Goal: Communication & Community: Answer question/provide support

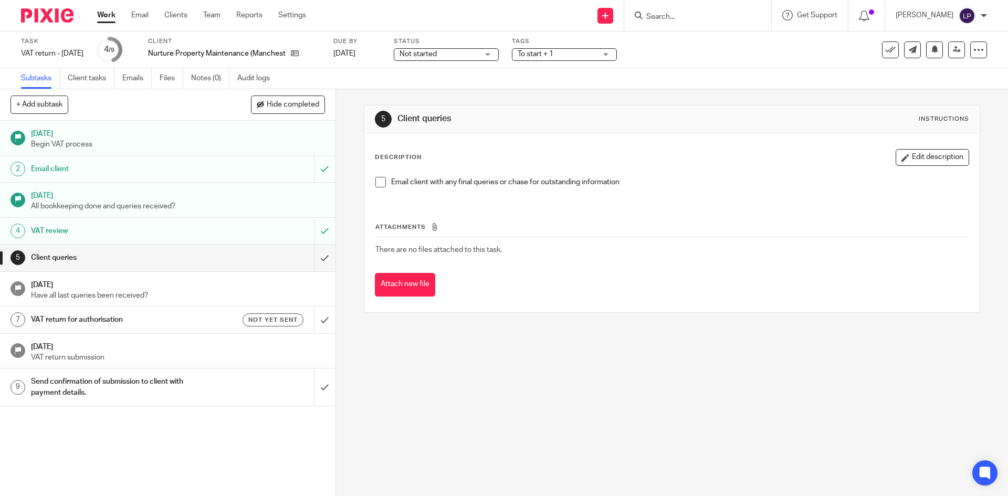
click at [149, 22] on div "Work Email Clients Team Reports Settings Work Email Clients Team Reports Settin…" at bounding box center [204, 15] width 235 height 31
drag, startPoint x: 145, startPoint y: 17, endPoint x: 154, endPoint y: 28, distance: 14.2
click at [145, 17] on link "Email" at bounding box center [139, 15] width 17 height 10
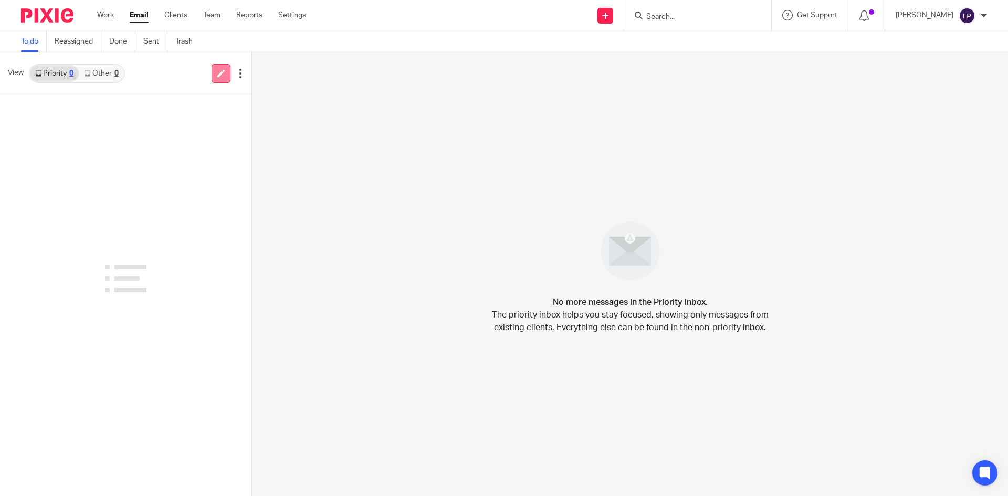
click at [218, 76] on icon at bounding box center [221, 73] width 8 height 8
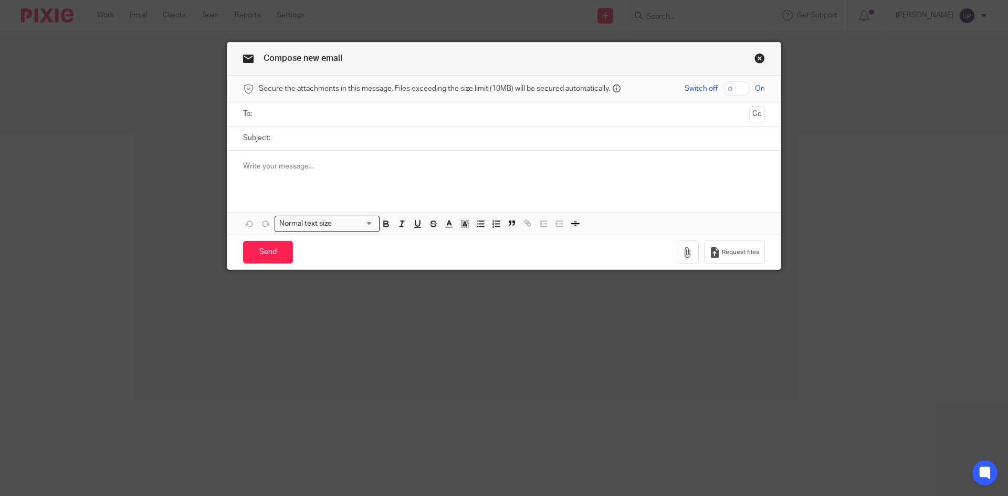
click at [281, 114] on input "text" at bounding box center [503, 114] width 482 height 12
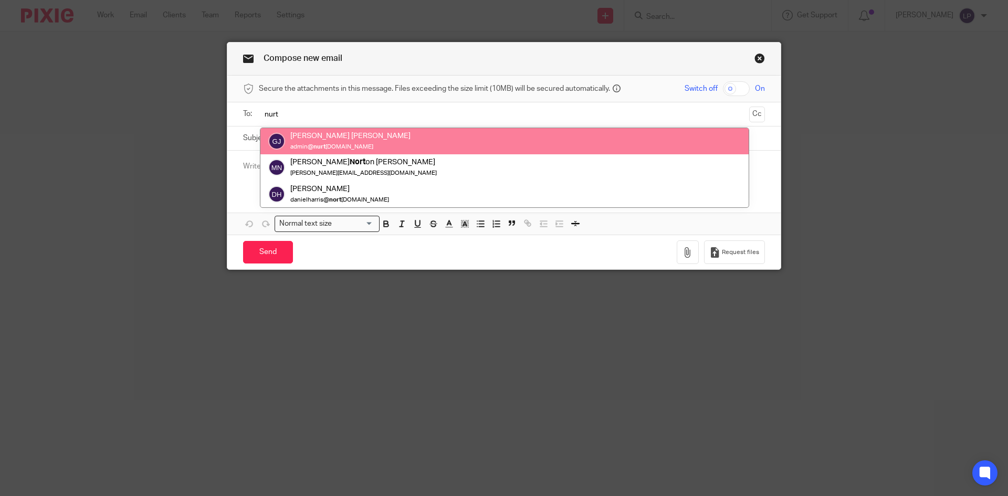
type input "nurt"
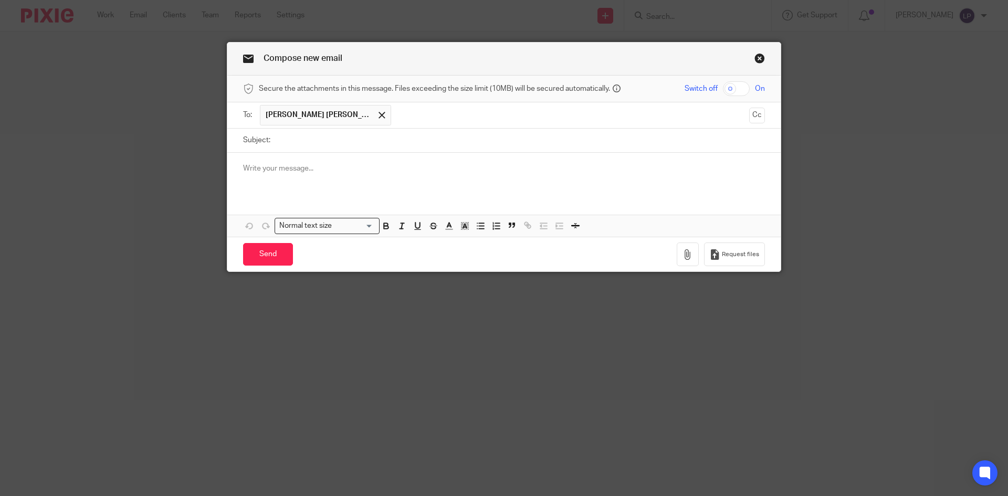
click at [292, 137] on input "Subject:" at bounding box center [520, 141] width 489 height 24
type input "Uncoded bank and VAT return"
click at [263, 172] on p at bounding box center [504, 168] width 522 height 10
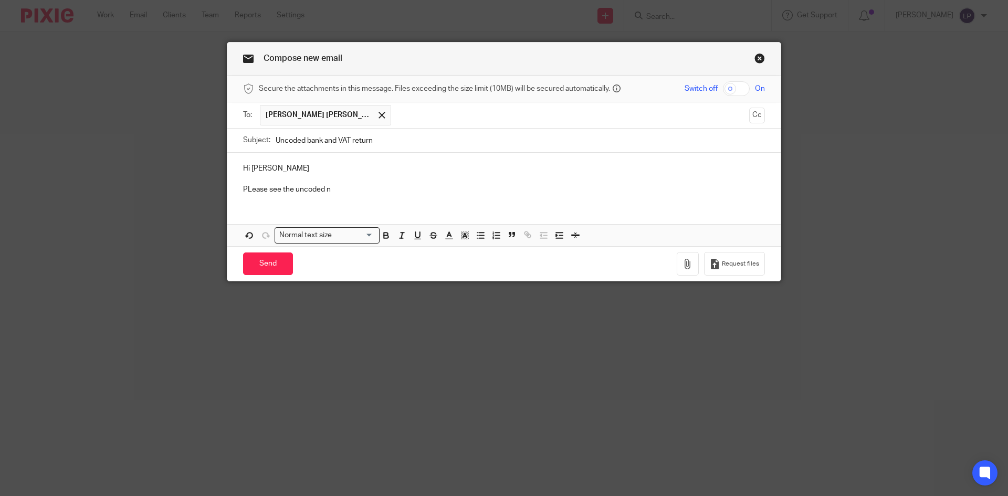
click at [246, 189] on p "PLease see the uncoded n" at bounding box center [504, 189] width 522 height 10
drag, startPoint x: 320, startPoint y: 188, endPoint x: 327, endPoint y: 189, distance: 6.9
click at [327, 189] on p "Please see the uncoded n" at bounding box center [504, 189] width 522 height 10
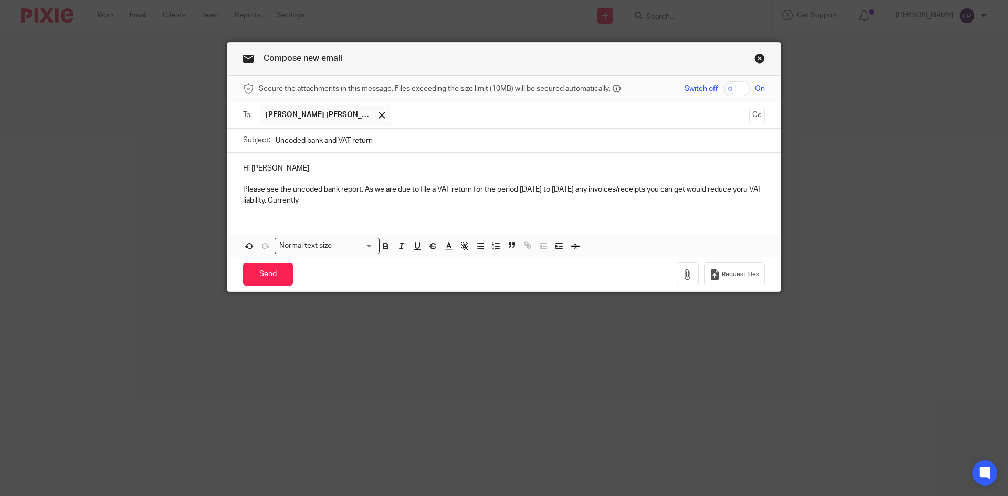
click at [323, 201] on p "Please see the uncoded bank report. As we are due to file a VAT return for the …" at bounding box center [504, 195] width 522 height 22
click at [598, 199] on p "Please see the uncoded bank report. As we are due to file a VAT return for the …" at bounding box center [504, 195] width 522 height 22
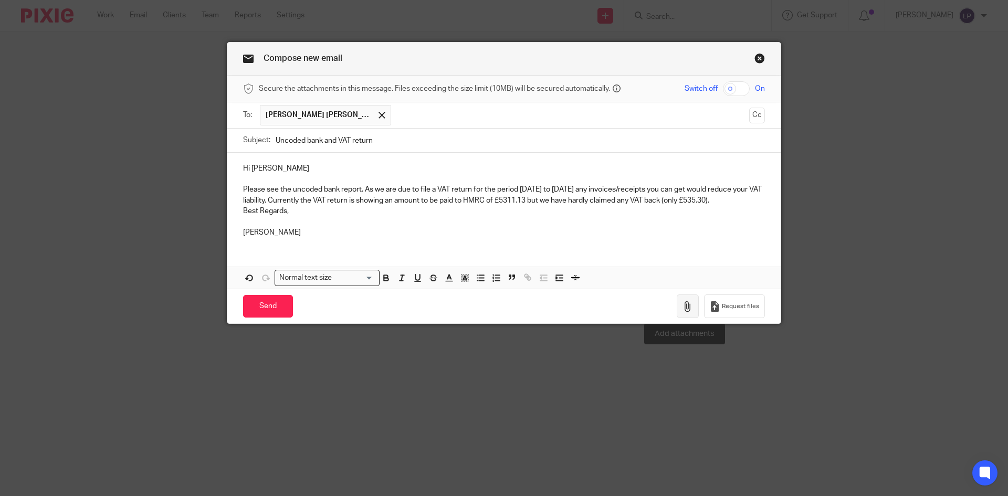
click at [683, 306] on icon "button" at bounding box center [687, 306] width 10 height 10
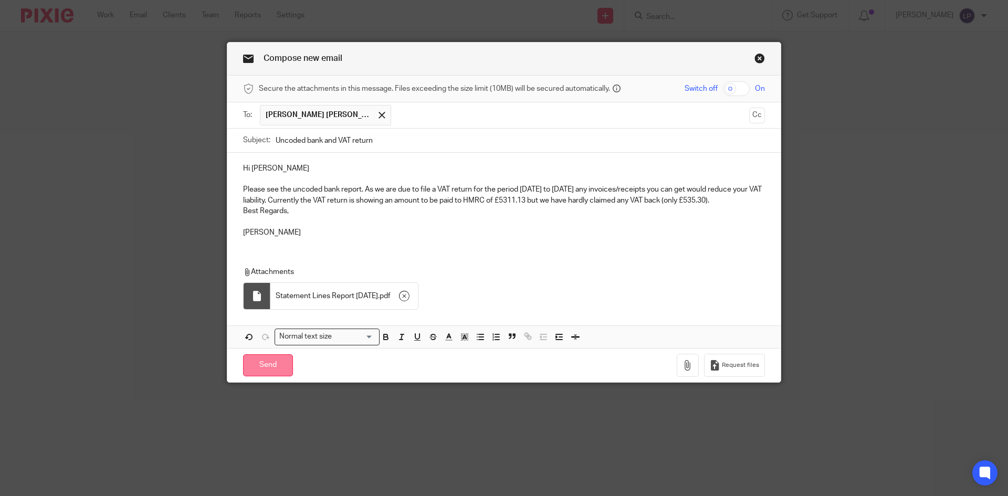
click at [262, 364] on input "Send" at bounding box center [268, 365] width 50 height 23
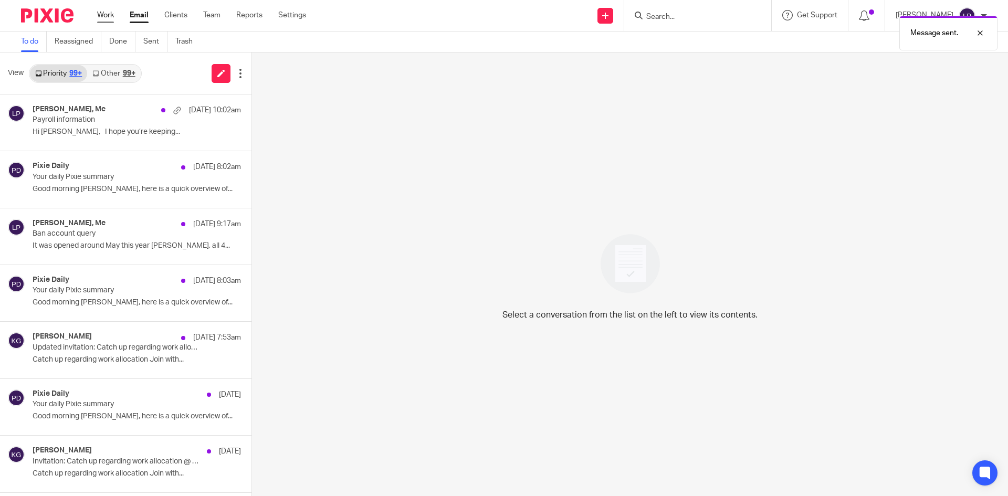
click at [101, 15] on link "Work" at bounding box center [105, 15] width 17 height 10
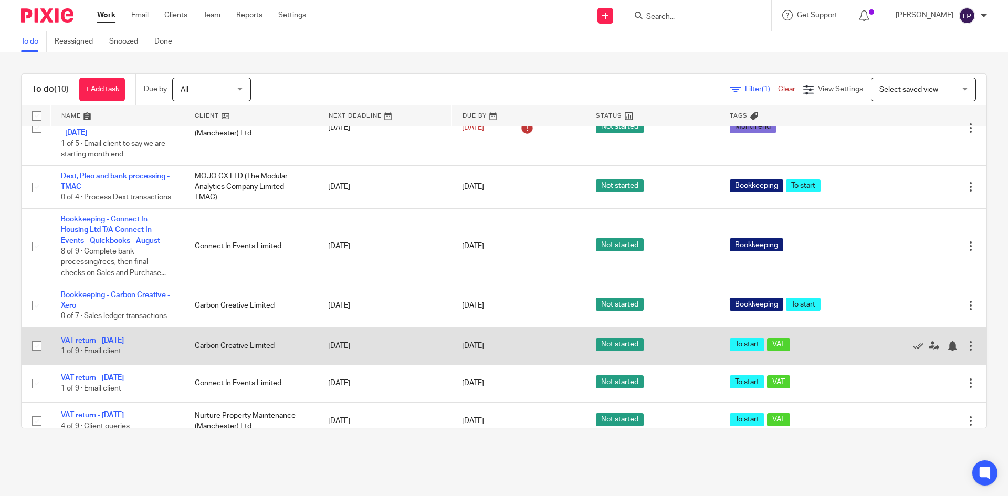
scroll to position [258, 0]
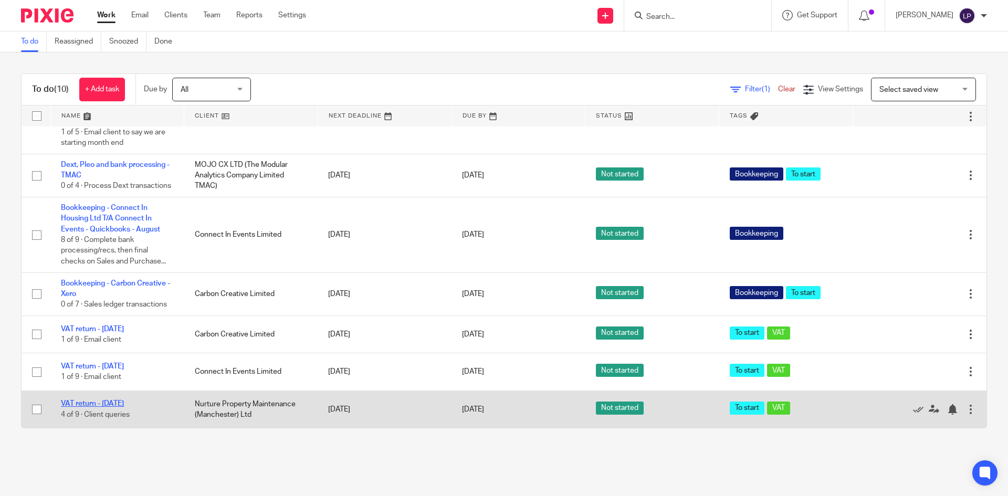
click at [107, 402] on link "VAT return - [DATE]" at bounding box center [92, 403] width 63 height 7
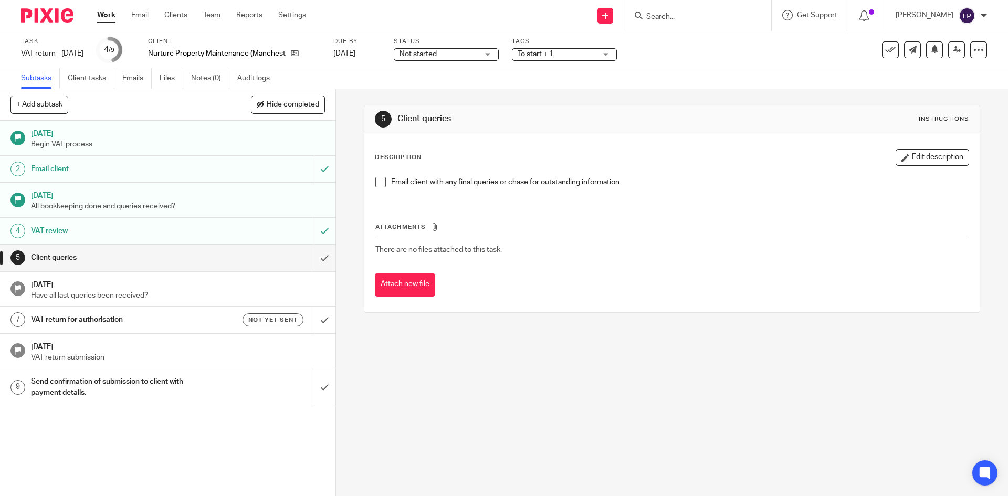
click at [376, 181] on span at bounding box center [380, 182] width 10 height 10
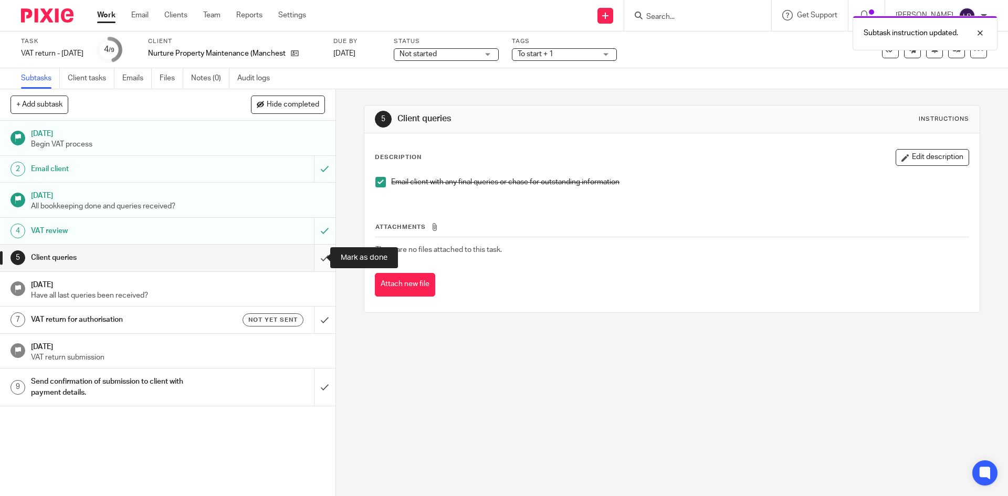
click at [315, 258] on input "submit" at bounding box center [167, 258] width 335 height 26
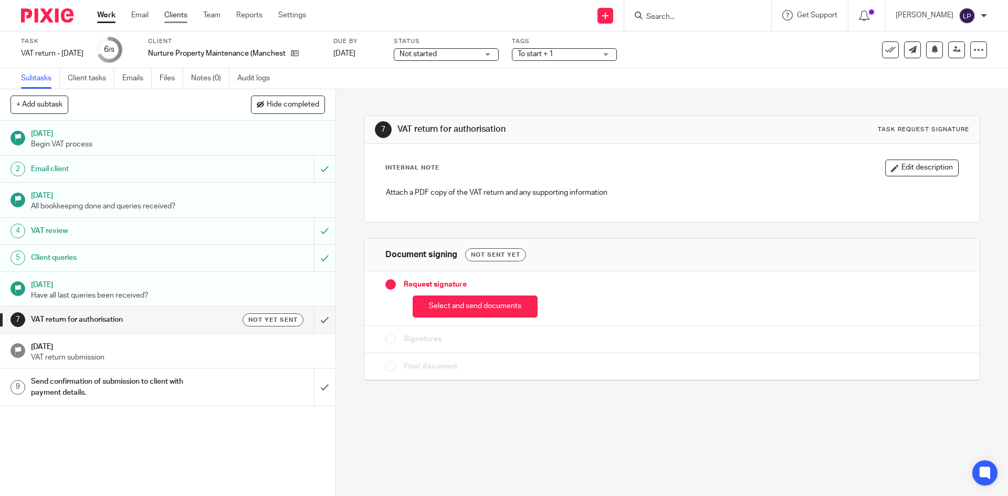
click at [179, 15] on link "Clients" at bounding box center [175, 15] width 23 height 10
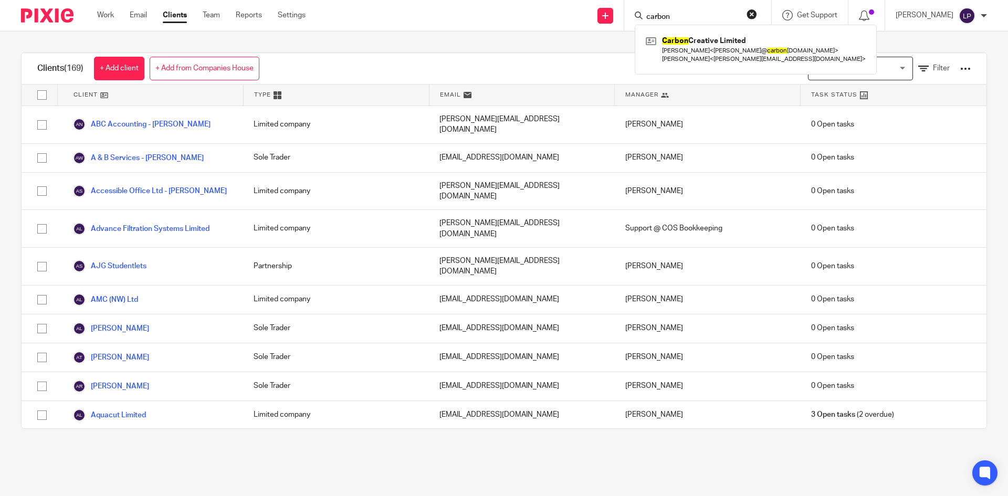
type input "carbon"
click button "submit" at bounding box center [0, 0] width 0 height 0
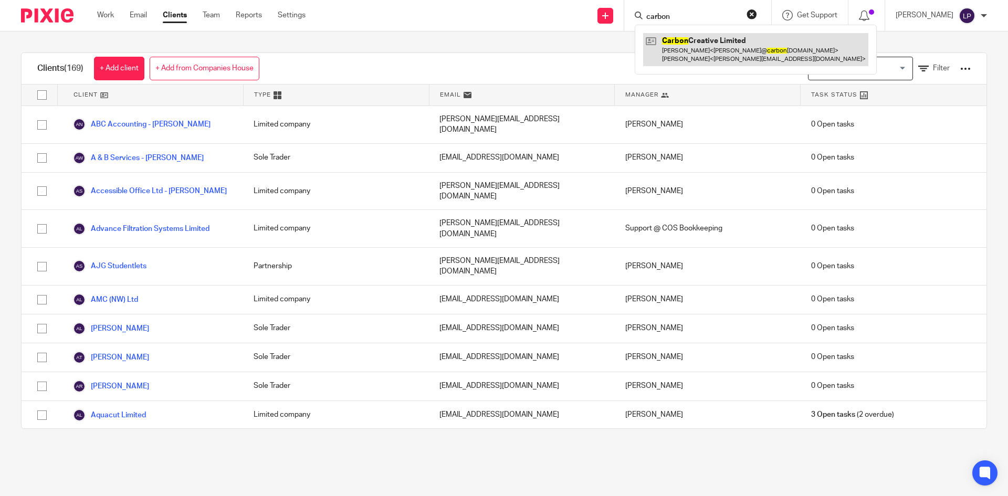
drag, startPoint x: 709, startPoint y: 52, endPoint x: 662, endPoint y: 46, distance: 47.6
click at [709, 52] on link at bounding box center [755, 49] width 225 height 33
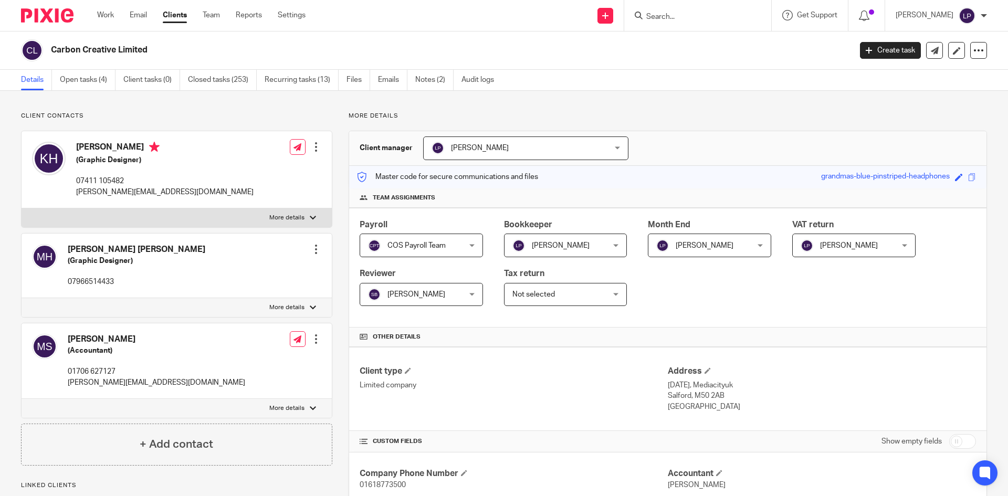
click at [670, 16] on input "Search" at bounding box center [692, 17] width 94 height 9
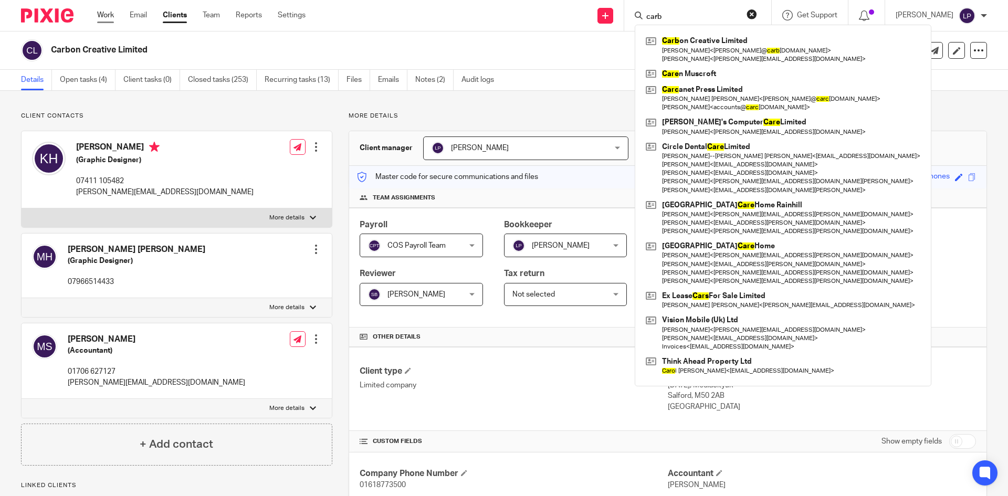
type input "carb"
click at [111, 19] on link "Work" at bounding box center [105, 15] width 17 height 10
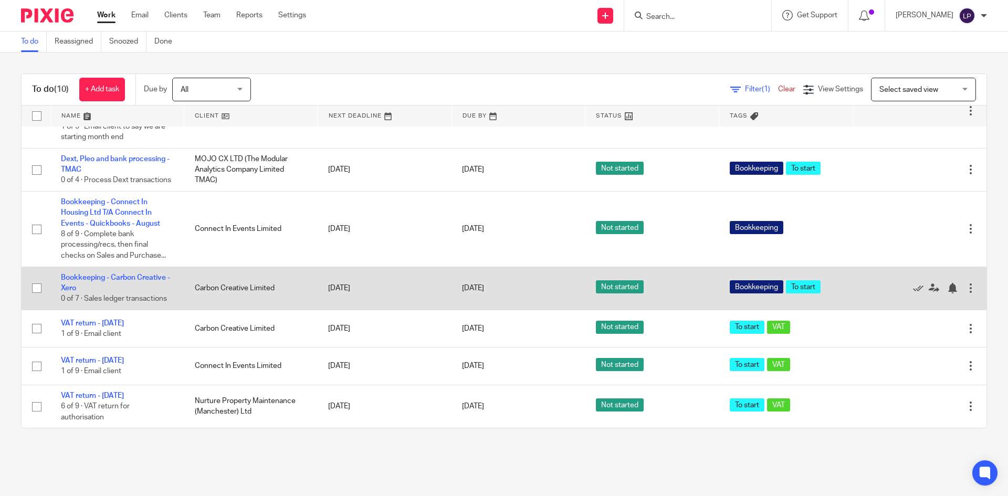
scroll to position [263, 0]
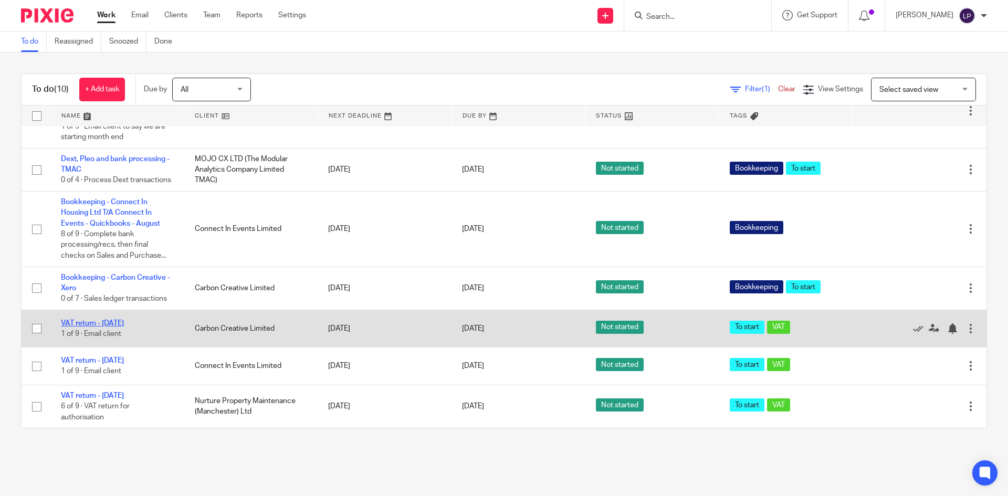
click at [120, 323] on link "VAT return - [DATE]" at bounding box center [92, 323] width 63 height 7
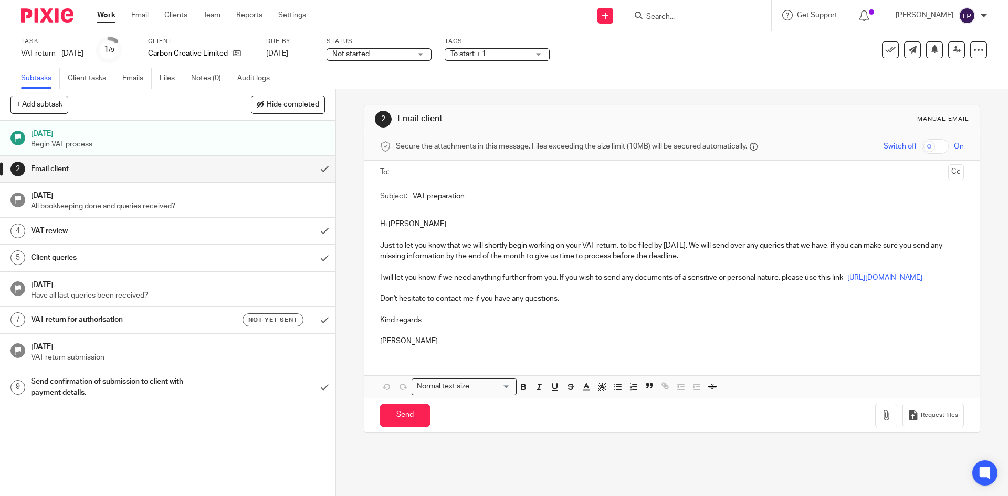
click at [420, 171] on input "text" at bounding box center [671, 172] width 544 height 12
click at [413, 429] on input "Send" at bounding box center [405, 417] width 50 height 23
type input "Sent"
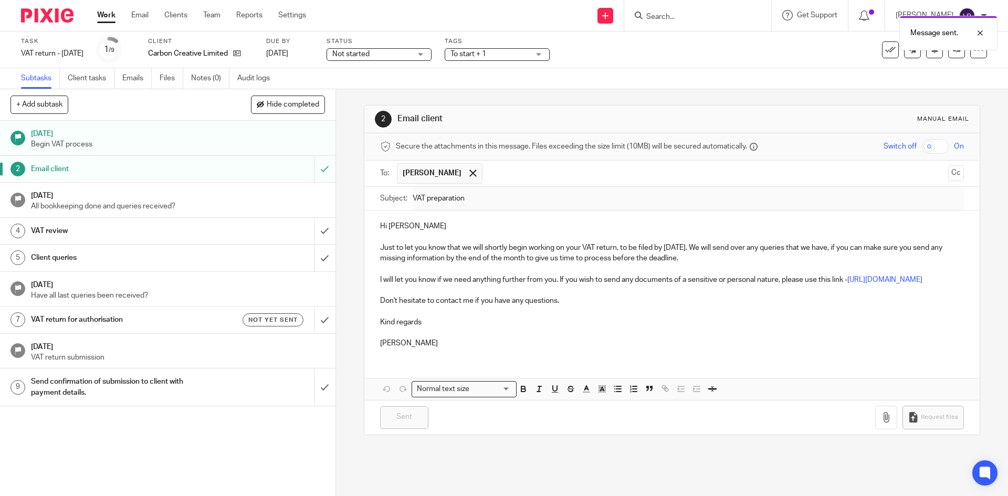
click at [192, 200] on h1 "22 Sep 2025" at bounding box center [178, 194] width 294 height 13
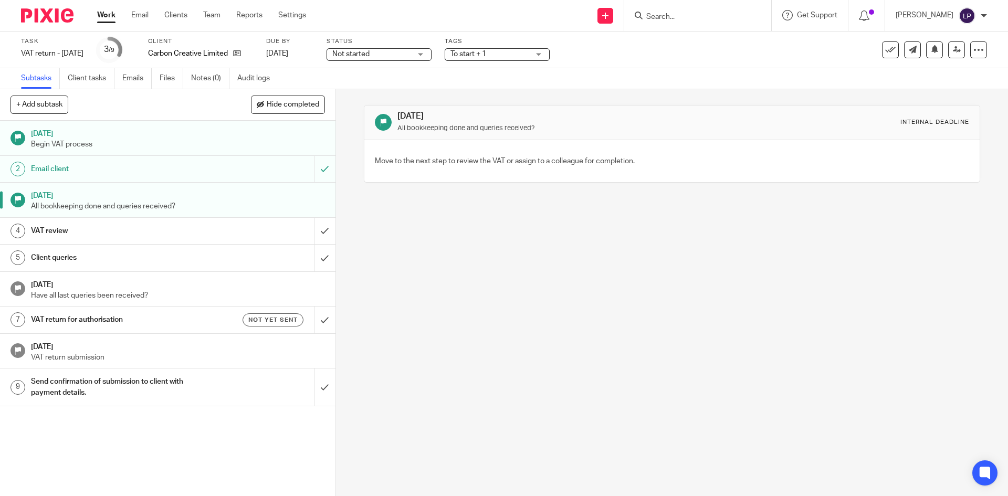
click at [227, 229] on div "VAT review" at bounding box center [167, 231] width 272 height 16
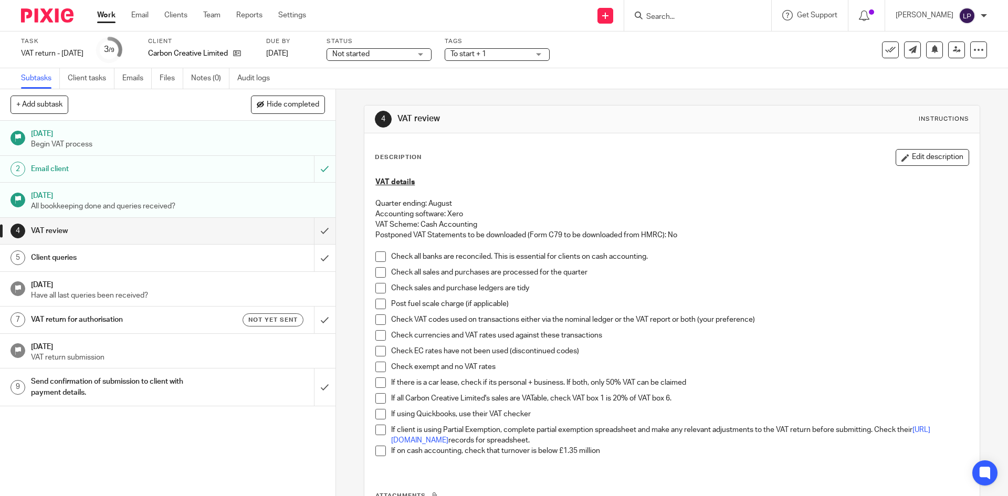
click at [375, 257] on span at bounding box center [380, 256] width 10 height 10
click at [379, 270] on span at bounding box center [380, 272] width 10 height 10
click at [376, 287] on span at bounding box center [380, 288] width 10 height 10
click at [950, 15] on p "Linda Parker" at bounding box center [924, 15] width 58 height 10
drag, startPoint x: 939, startPoint y: 71, endPoint x: 927, endPoint y: 72, distance: 12.1
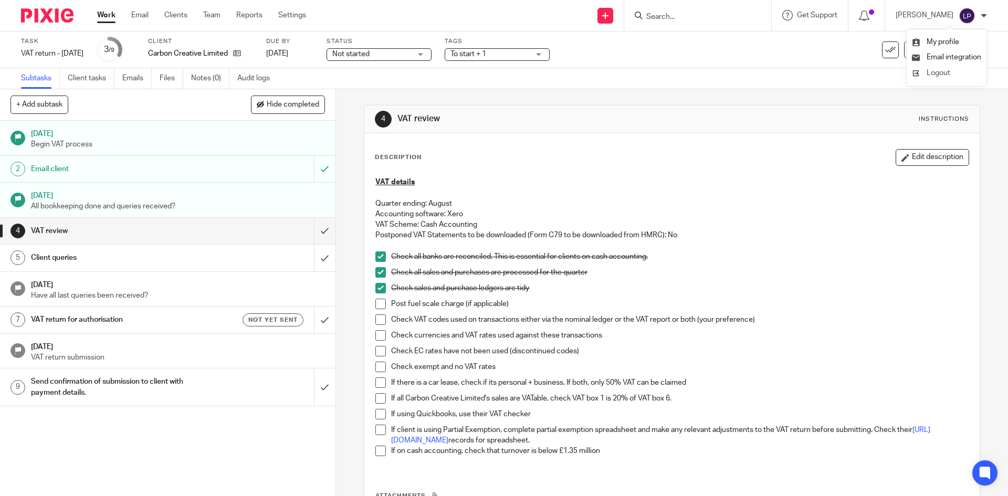
click at [939, 71] on span "Logout" at bounding box center [938, 72] width 24 height 7
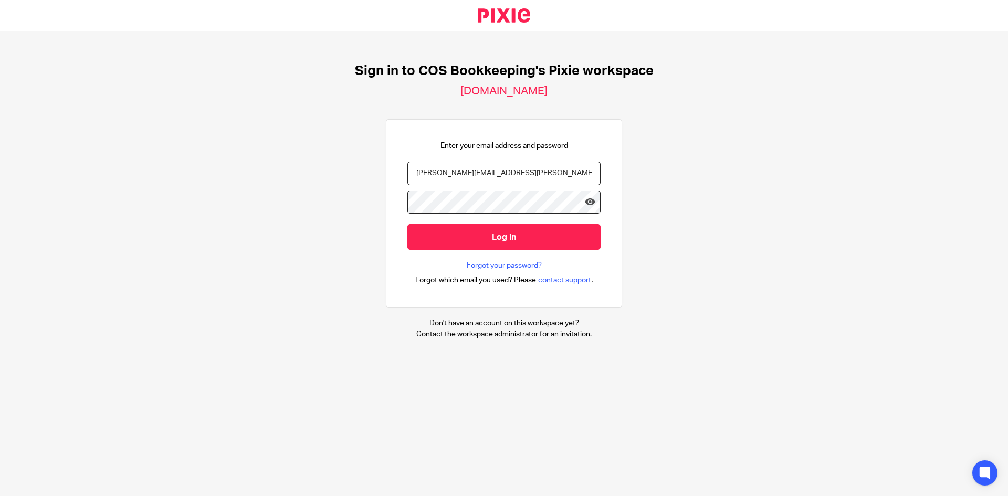
click at [499, 177] on input "[PERSON_NAME][EMAIL_ADDRESS][PERSON_NAME][DOMAIN_NAME]" at bounding box center [503, 174] width 193 height 24
type input "[EMAIL_ADDRESS][DOMAIN_NAME]"
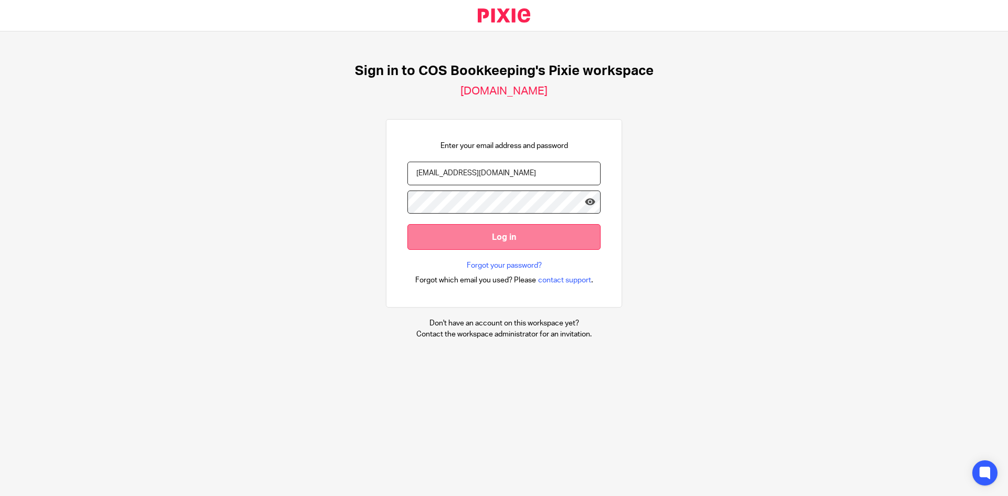
click at [473, 239] on input "Log in" at bounding box center [503, 237] width 193 height 26
